Goal: Information Seeking & Learning: Find specific fact

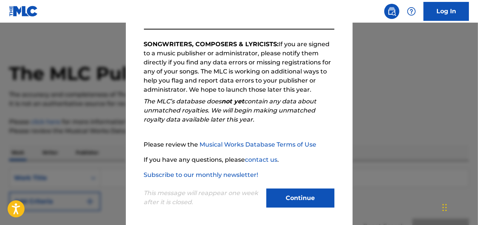
scroll to position [121, 0]
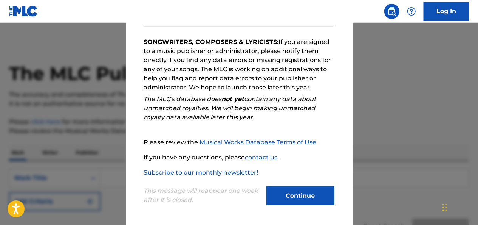
click at [293, 188] on button "Continue" at bounding box center [301, 195] width 68 height 19
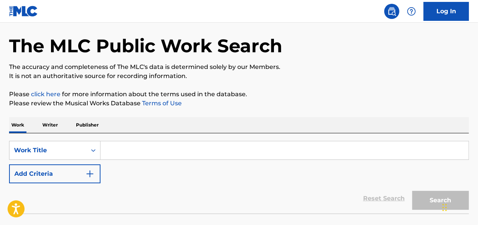
scroll to position [49, 0]
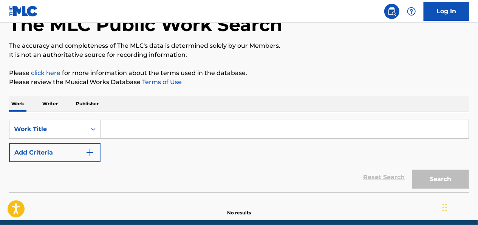
click at [50, 101] on p "Writer" at bounding box center [50, 104] width 20 height 16
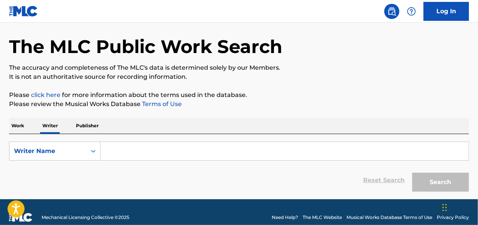
scroll to position [27, 0]
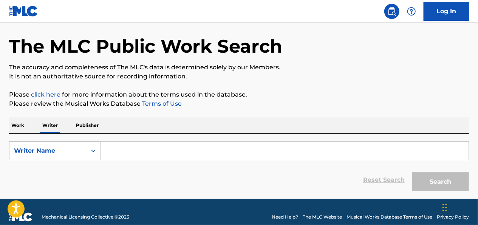
click at [161, 147] on input "Search Form" at bounding box center [285, 150] width 368 height 18
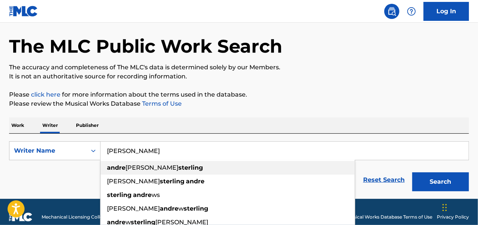
click at [179, 164] on strong "sterling" at bounding box center [191, 167] width 25 height 7
type input "[PERSON_NAME]"
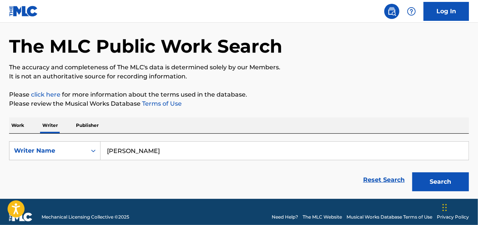
click at [443, 184] on button "Search" at bounding box center [441, 181] width 57 height 19
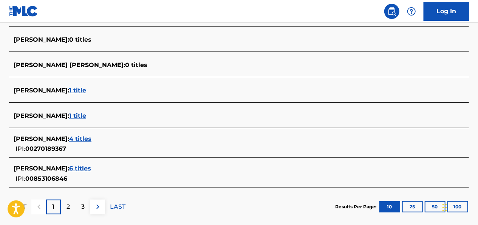
scroll to position [325, 0]
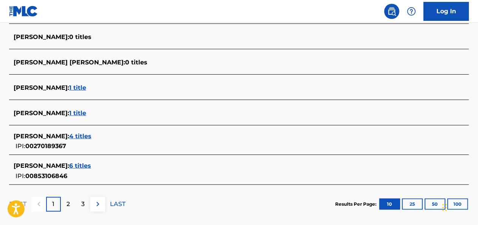
click at [86, 112] on span "1 title" at bounding box center [77, 112] width 17 height 7
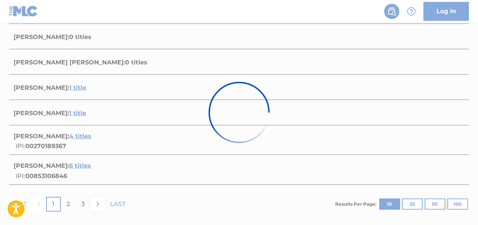
scroll to position [163, 0]
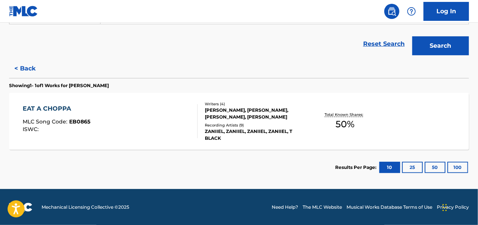
click at [224, 124] on div "Recording Artists ( 9 )" at bounding box center [256, 125] width 102 height 6
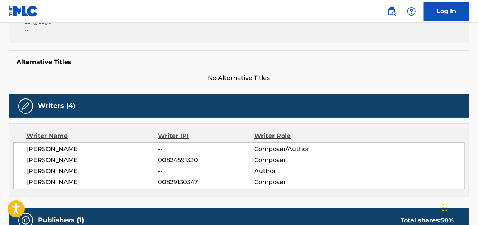
scroll to position [171, 0]
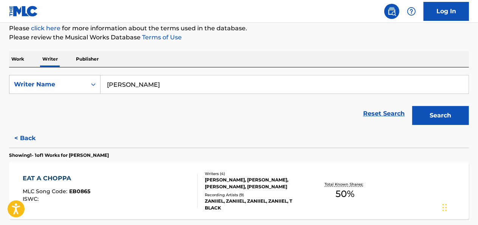
scroll to position [94, 0]
click at [24, 141] on button "< Back" at bounding box center [31, 137] width 45 height 19
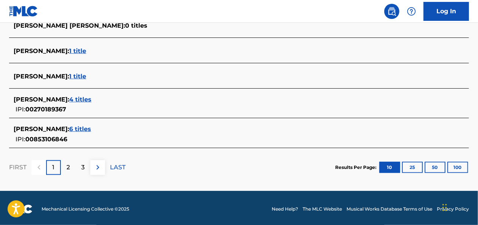
scroll to position [363, 0]
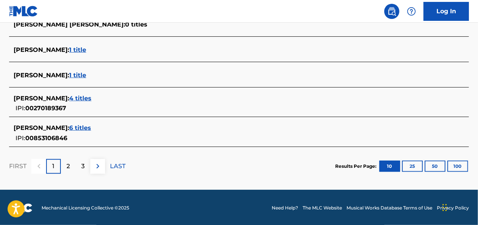
click at [69, 164] on p "2" at bounding box center [68, 165] width 3 height 9
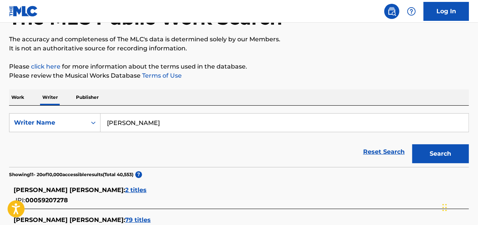
scroll to position [48, 0]
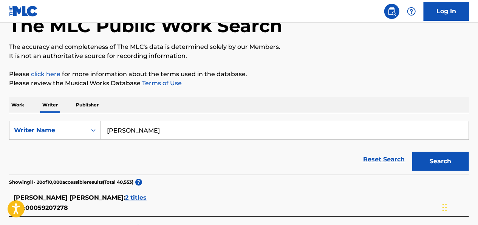
click at [149, 128] on input "[PERSON_NAME]" at bounding box center [285, 130] width 368 height 18
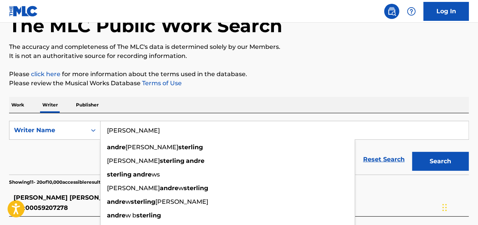
click at [413, 152] on button "Search" at bounding box center [441, 161] width 57 height 19
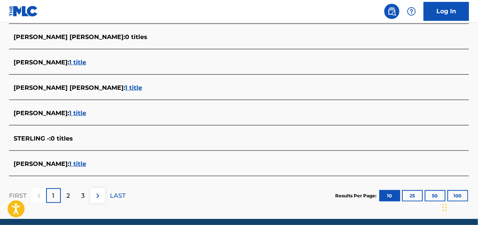
scroll to position [312, 0]
click at [73, 197] on div "2" at bounding box center [68, 195] width 15 height 15
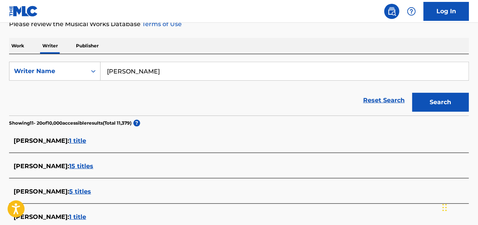
scroll to position [106, 0]
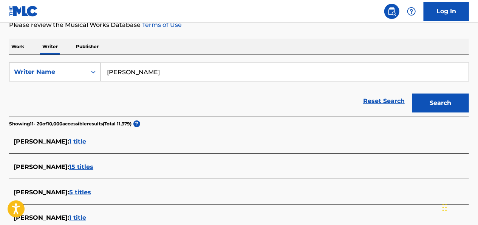
click at [88, 72] on div "Search Form" at bounding box center [94, 72] width 14 height 14
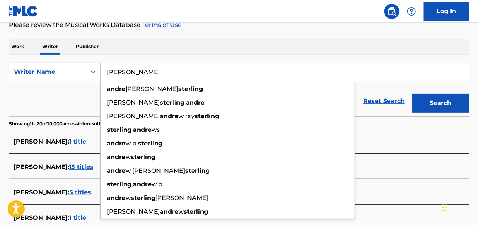
drag, startPoint x: 157, startPoint y: 71, endPoint x: 101, endPoint y: 76, distance: 56.1
click at [101, 76] on input "[PERSON_NAME]" at bounding box center [285, 72] width 368 height 18
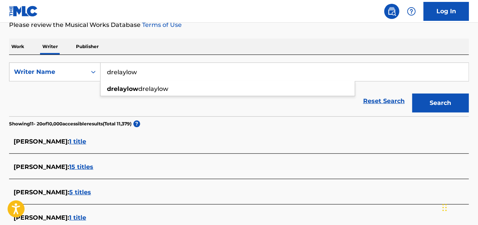
type input "drelaylow"
click at [413, 93] on button "Search" at bounding box center [441, 102] width 57 height 19
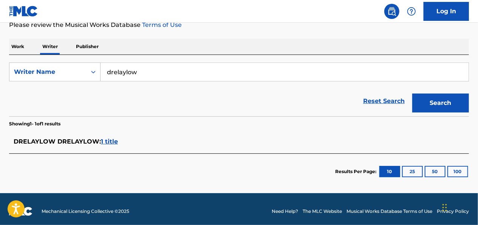
click at [110, 142] on span "1 title" at bounding box center [109, 141] width 17 height 7
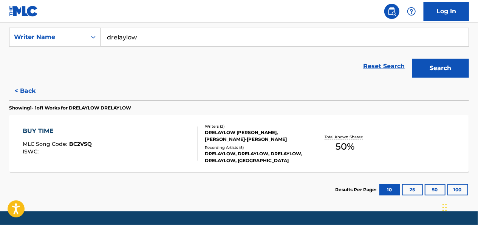
scroll to position [141, 0]
click at [222, 145] on div "Recording Artists ( 5 )" at bounding box center [256, 147] width 102 height 6
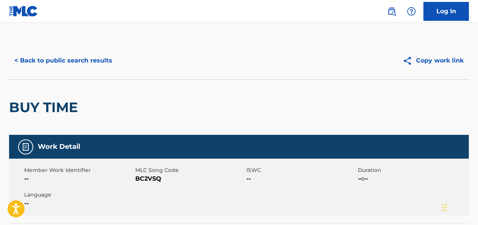
click at [98, 60] on button "< Back to public search results" at bounding box center [63, 60] width 109 height 19
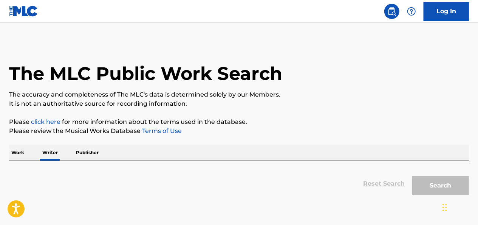
scroll to position [60, 0]
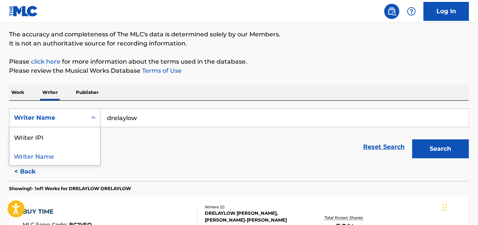
click at [92, 117] on icon "Search Form" at bounding box center [94, 118] width 8 height 8
click at [79, 143] on div "Writer IPI" at bounding box center [54, 136] width 91 height 19
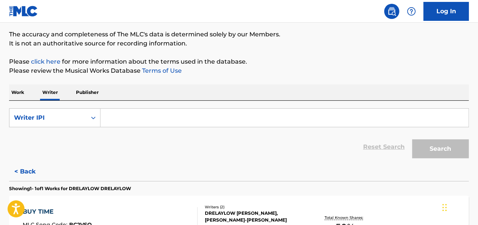
click at [135, 113] on input "Search Form" at bounding box center [285, 118] width 368 height 18
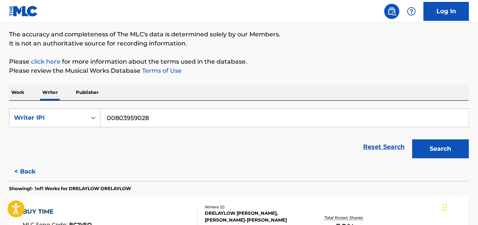
type input "00803959028"
click at [413, 139] on button "Search" at bounding box center [441, 148] width 57 height 19
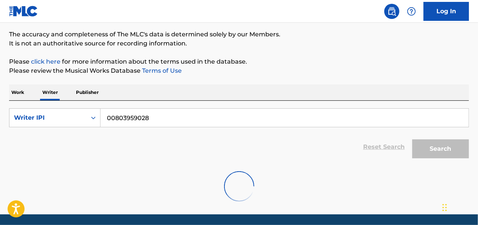
scroll to position [37, 0]
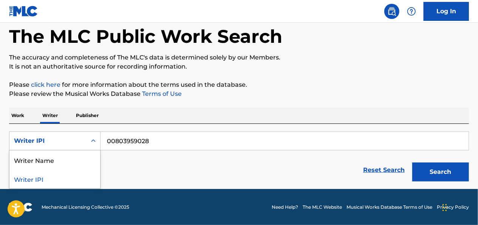
click at [85, 146] on div "Writer IPI" at bounding box center [47, 141] width 77 height 14
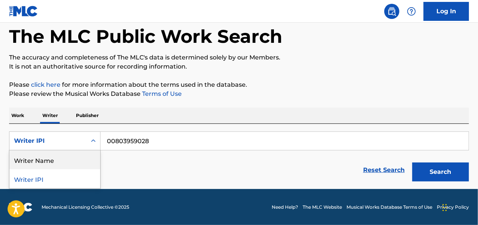
click at [61, 163] on div "Writer Name" at bounding box center [54, 159] width 91 height 19
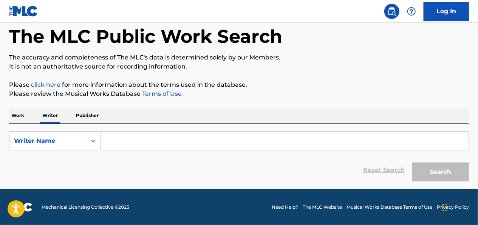
click at [112, 138] on input "Search Form" at bounding box center [285, 141] width 368 height 18
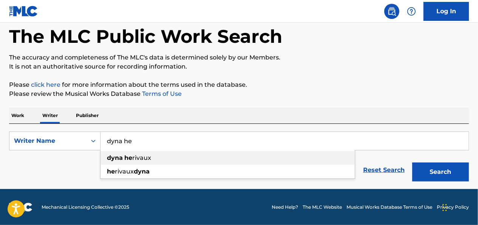
click at [133, 160] on span "rivaux" at bounding box center [141, 157] width 19 height 7
type input "dyna herivaux"
click at [436, 172] on button "Search" at bounding box center [441, 171] width 57 height 19
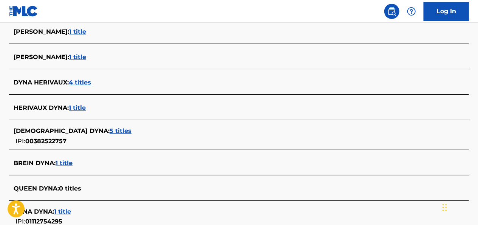
scroll to position [263, 0]
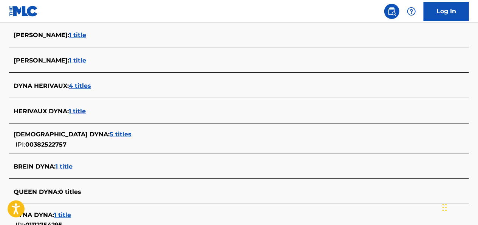
click at [79, 109] on span "1 title" at bounding box center [77, 110] width 17 height 7
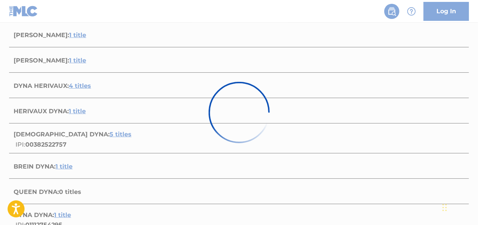
scroll to position [163, 0]
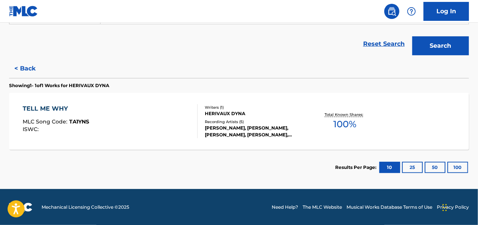
click at [244, 139] on div "TELL ME WHY MLC Song Code : TA1YNS ISWC : Writers ( 1 ) HERIVAUX DYNA Recording…" at bounding box center [239, 121] width 460 height 57
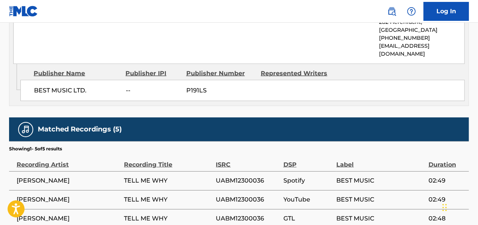
scroll to position [404, 0]
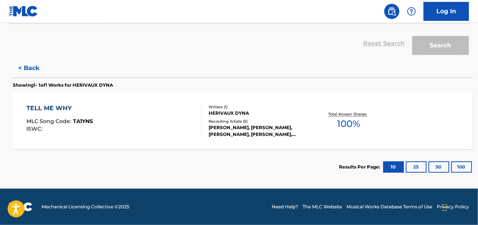
scroll to position [163, 0]
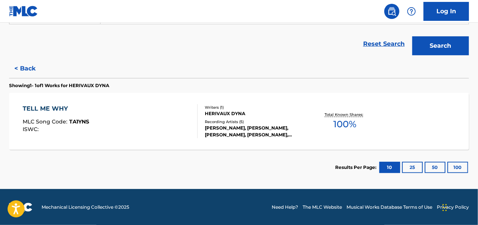
click at [32, 70] on button "< Back" at bounding box center [31, 68] width 45 height 19
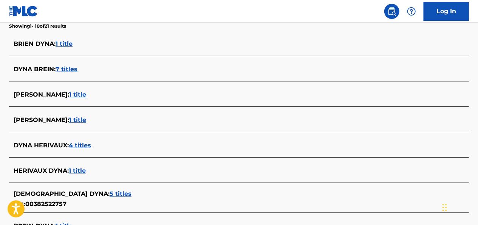
scroll to position [222, 0]
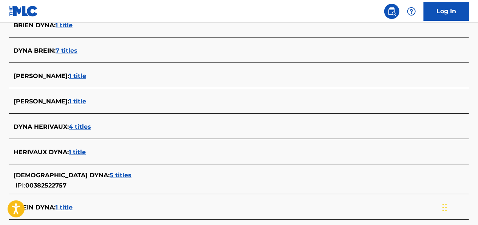
click at [82, 128] on span "4 titles" at bounding box center [80, 126] width 22 height 7
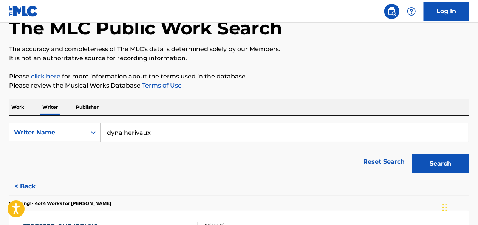
scroll to position [45, 0]
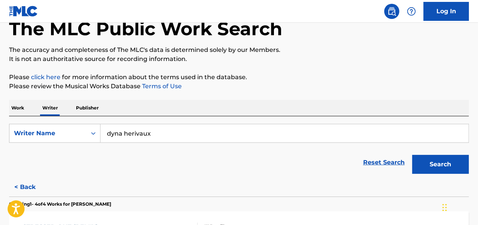
click at [18, 108] on p "Work" at bounding box center [17, 108] width 17 height 16
